Goal: Navigation & Orientation: Find specific page/section

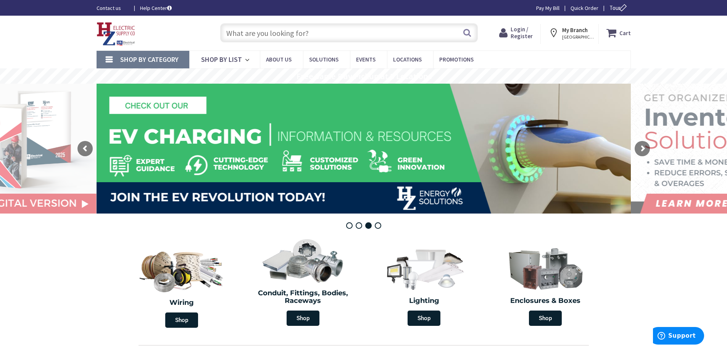
click at [583, 32] on strong "My Branch" at bounding box center [575, 29] width 26 height 7
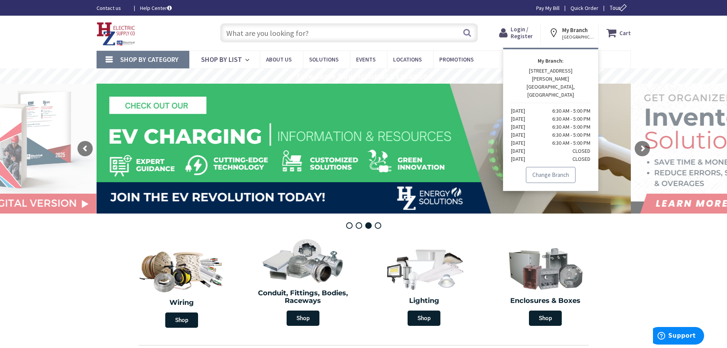
click at [549, 167] on link "Change Branch" at bounding box center [551, 175] width 50 height 16
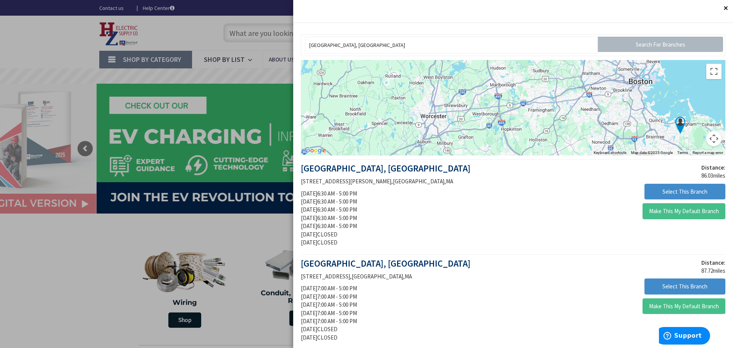
drag, startPoint x: 372, startPoint y: 101, endPoint x: 540, endPoint y: 129, distance: 170.1
click at [540, 129] on div at bounding box center [513, 107] width 424 height 95
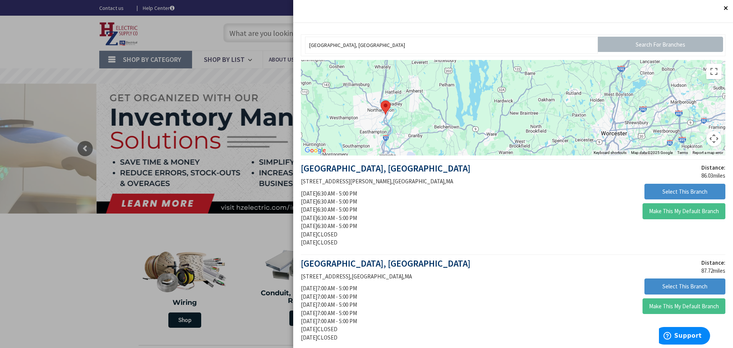
drag, startPoint x: 395, startPoint y: 101, endPoint x: 572, endPoint y: 116, distance: 176.9
click at [572, 116] on div at bounding box center [513, 107] width 424 height 95
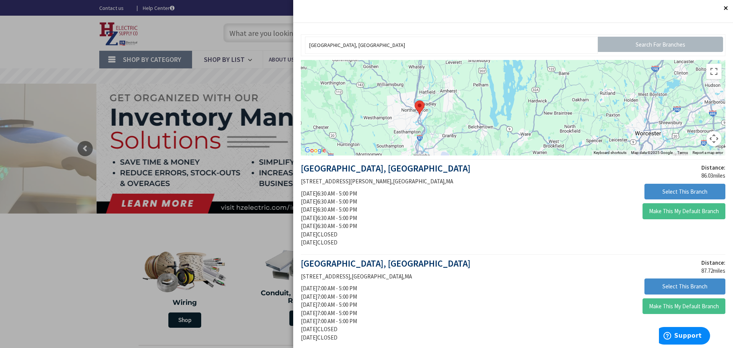
click at [414, 100] on area at bounding box center [414, 100] width 0 height 0
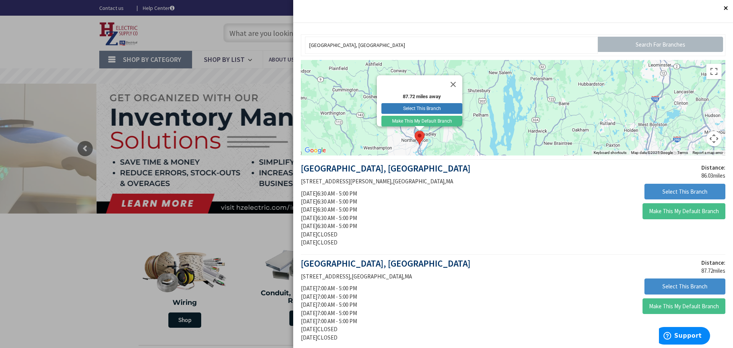
click at [409, 103] on button "Select This Branch" at bounding box center [421, 108] width 81 height 11
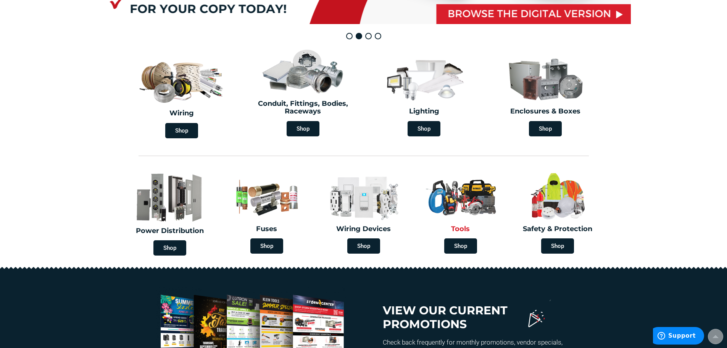
scroll to position [191, 0]
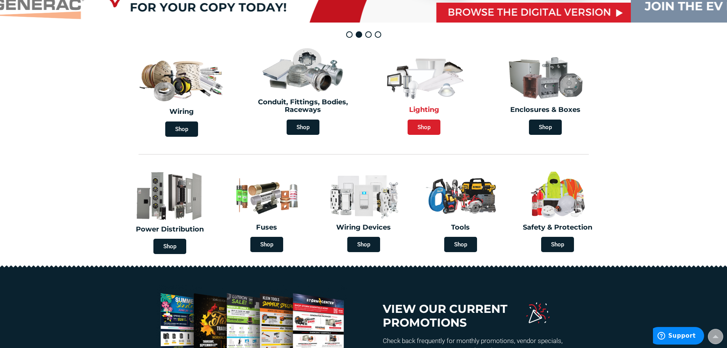
click at [430, 129] on span "Shop" at bounding box center [424, 126] width 33 height 15
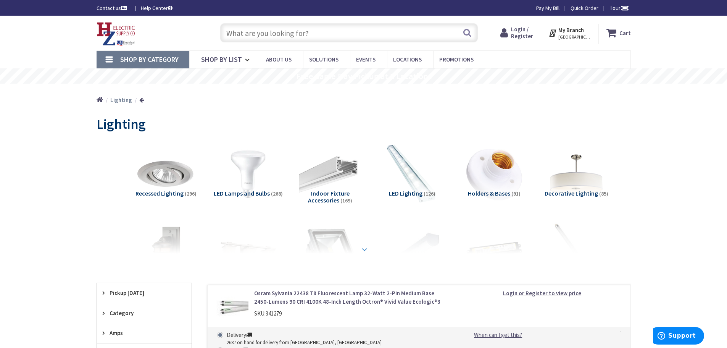
click at [364, 249] on strong at bounding box center [364, 249] width 9 height 8
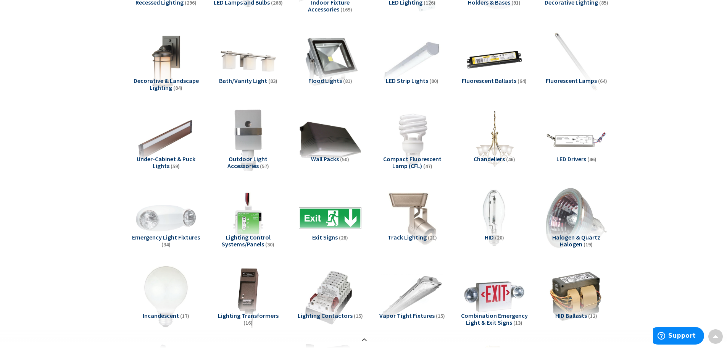
scroll to position [420, 0]
